Goal: Navigation & Orientation: Find specific page/section

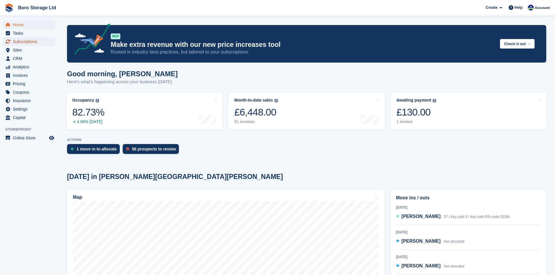
click at [21, 40] on span "Subscriptions" at bounding box center [30, 42] width 35 height 8
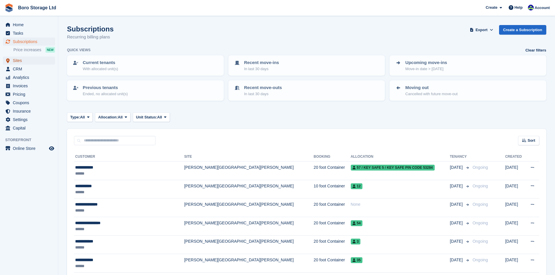
click at [22, 62] on span "Sites" at bounding box center [30, 60] width 35 height 8
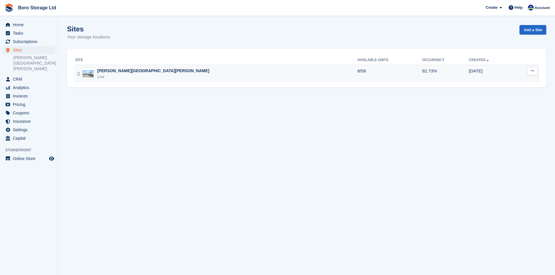
click at [137, 80] on td "Hopper Hill Road Live" at bounding box center [215, 74] width 283 height 18
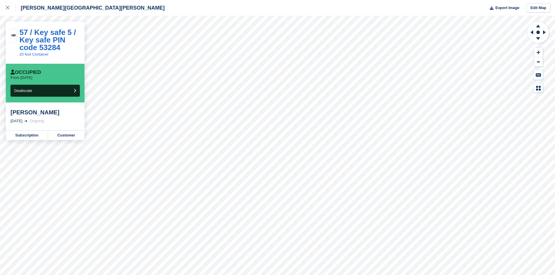
click at [406, 11] on div "Hopper Hill Road Export Image Edit Map" at bounding box center [277, 8] width 555 height 16
